Goal: Find specific page/section: Find specific page/section

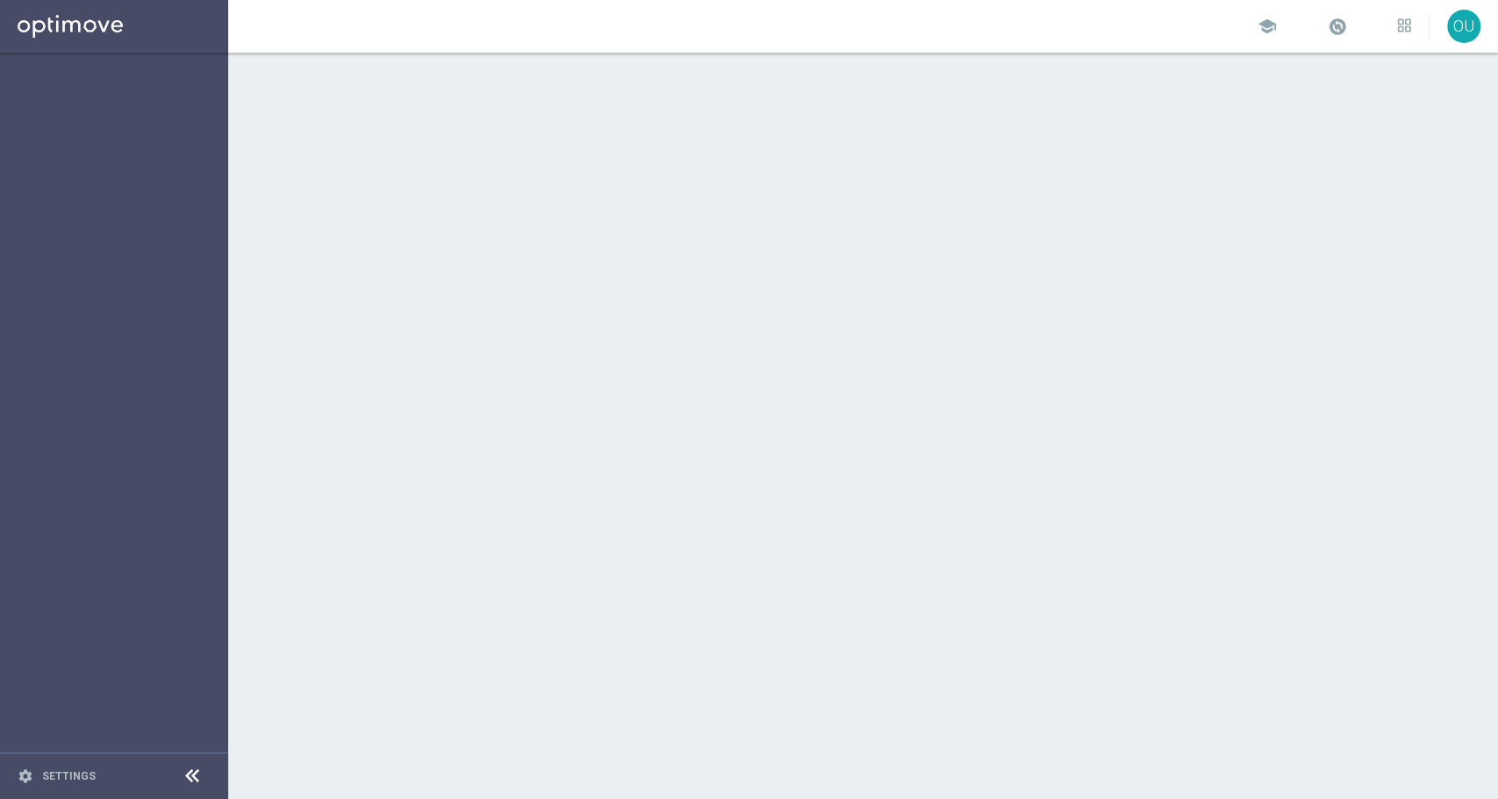
click at [1333, 29] on div "school" at bounding box center [1334, 26] width 154 height 30
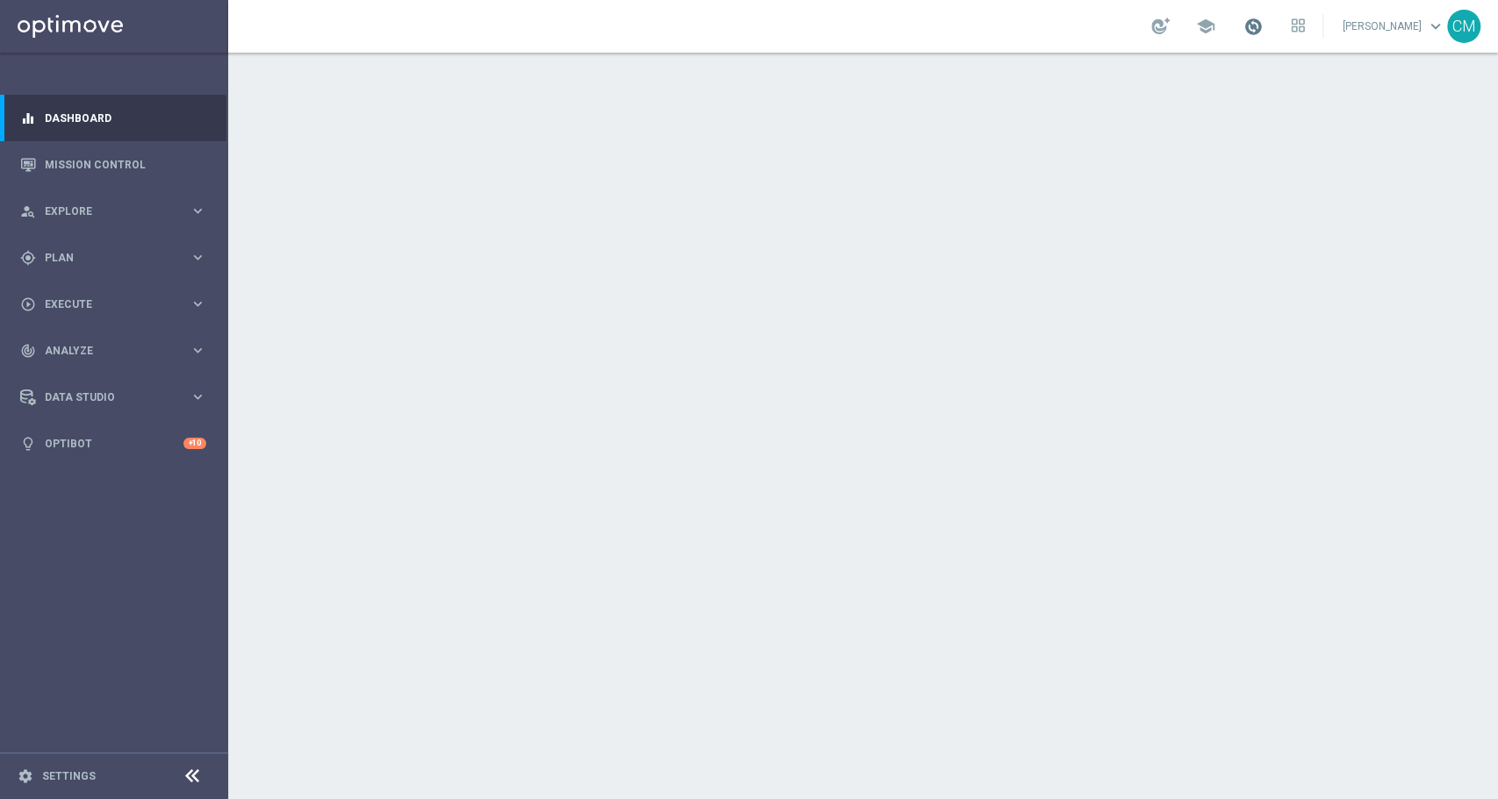
click at [1263, 34] on span at bounding box center [1252, 26] width 19 height 19
